Goal: Information Seeking & Learning: Learn about a topic

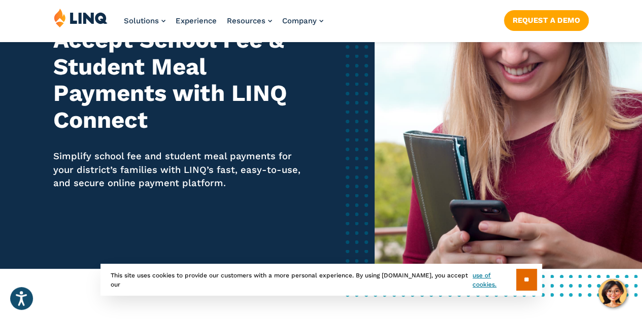
scroll to position [152, 0]
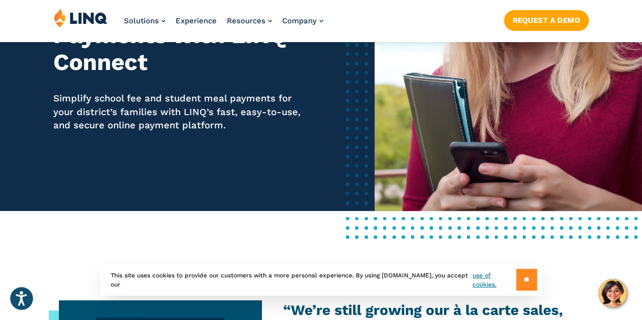
click at [525, 283] on input "**" at bounding box center [526, 280] width 21 height 22
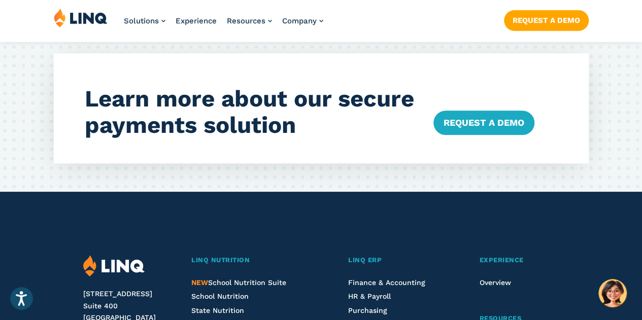
scroll to position [2394, 0]
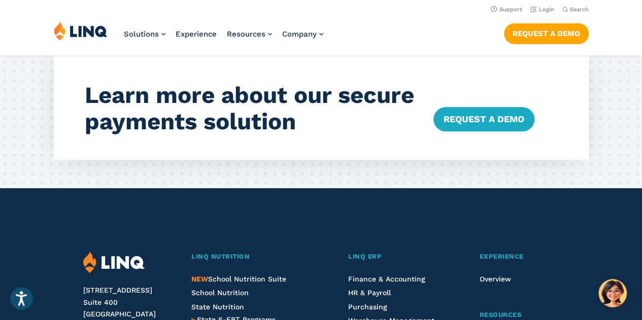
drag, startPoint x: 644, startPoint y: 28, endPoint x: 377, endPoint y: 203, distance: 319.6
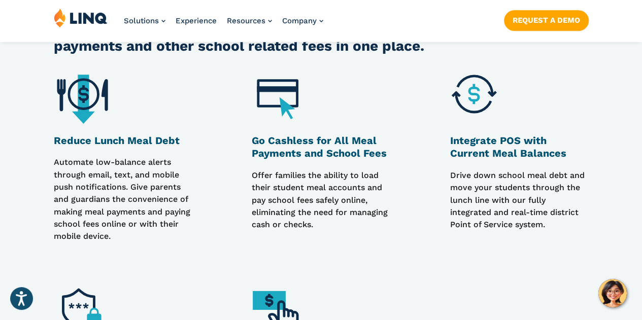
scroll to position [725, 0]
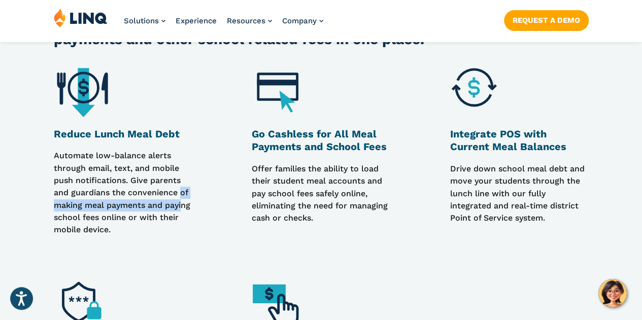
drag, startPoint x: 183, startPoint y: 201, endPoint x: 183, endPoint y: 213, distance: 12.2
click at [183, 213] on p "Automate low-balance alerts through email, text, and mobile push notifications.…" at bounding box center [123, 193] width 138 height 86
click at [199, 226] on div "Reduce Lunch Meal Debt Automate low-balance alerts through email, text, and mob…" at bounding box center [137, 149] width 167 height 174
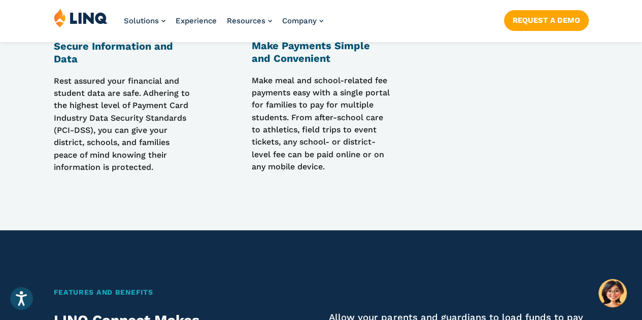
scroll to position [1030, 0]
